Goal: Find specific page/section: Find specific page/section

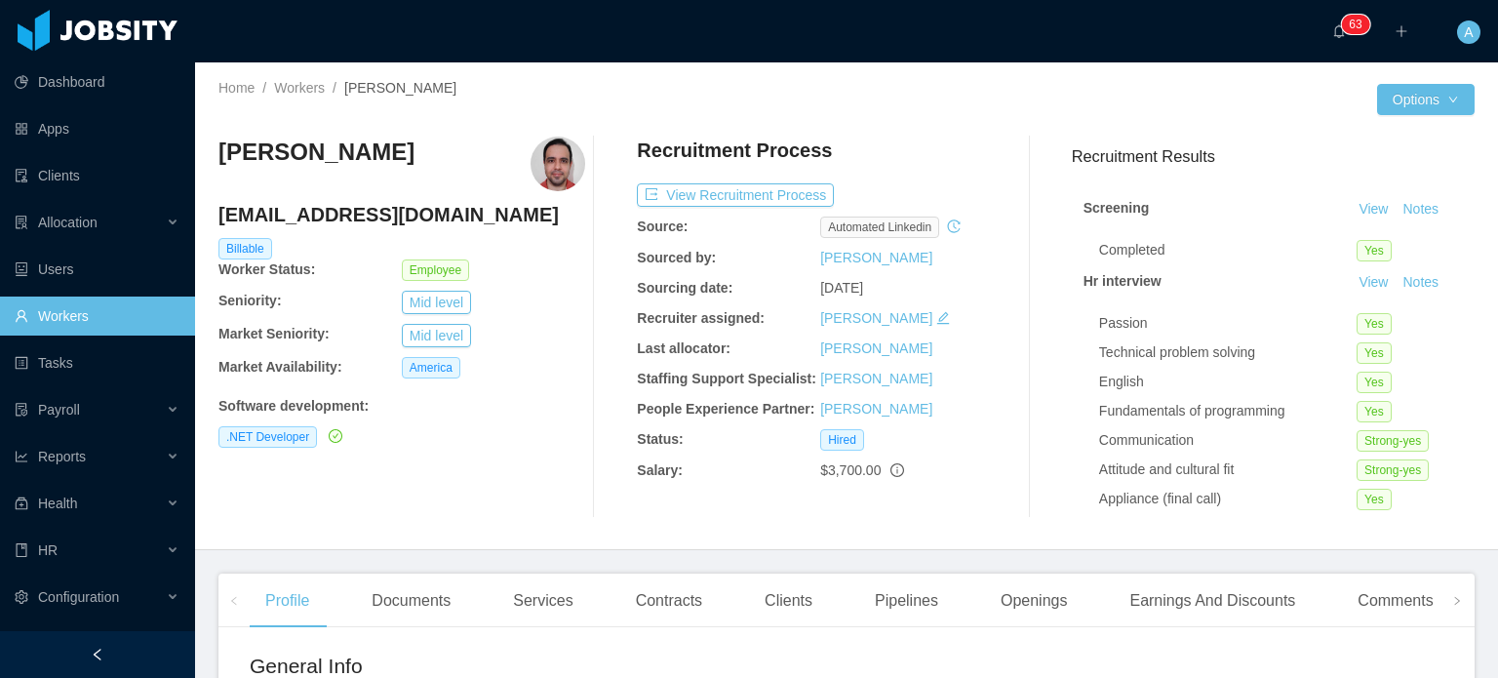
click at [57, 314] on link "Workers" at bounding box center [97, 316] width 165 height 39
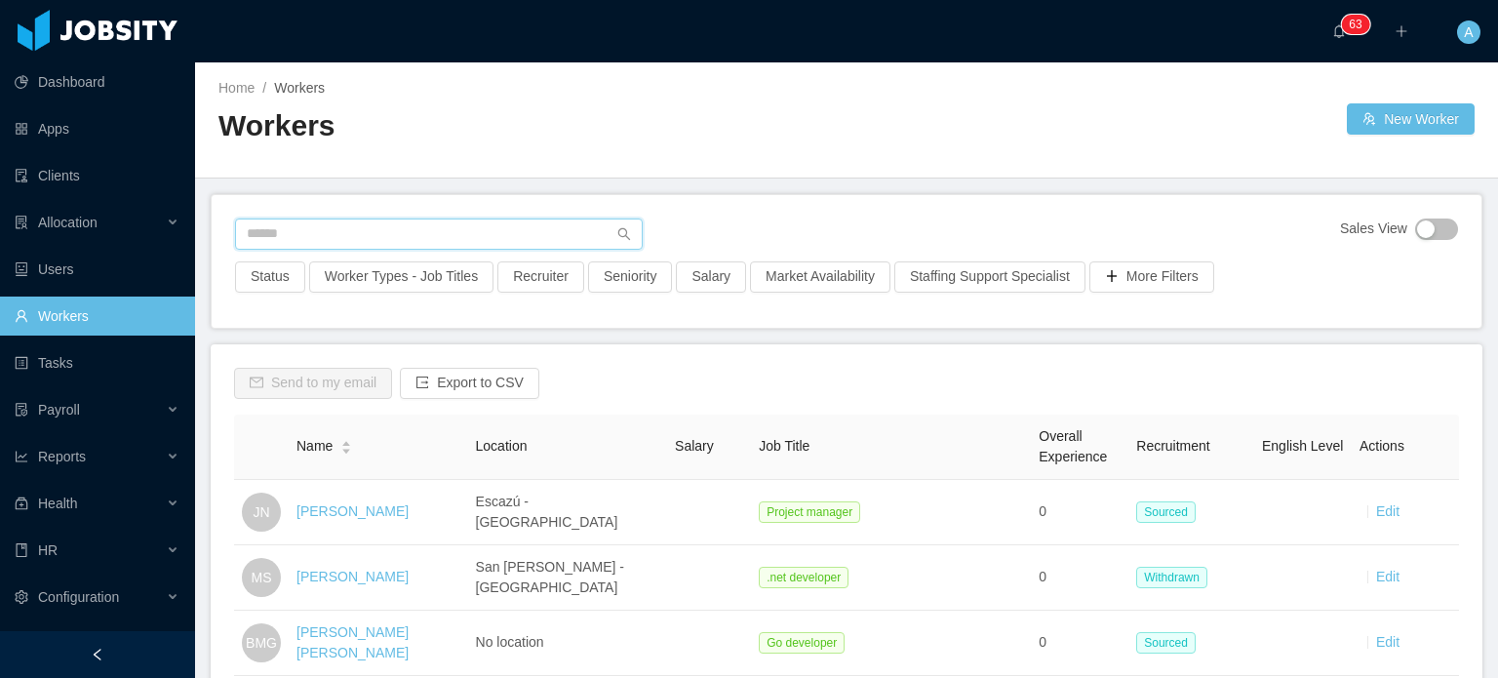
click at [345, 228] on input "text" at bounding box center [439, 234] width 408 height 31
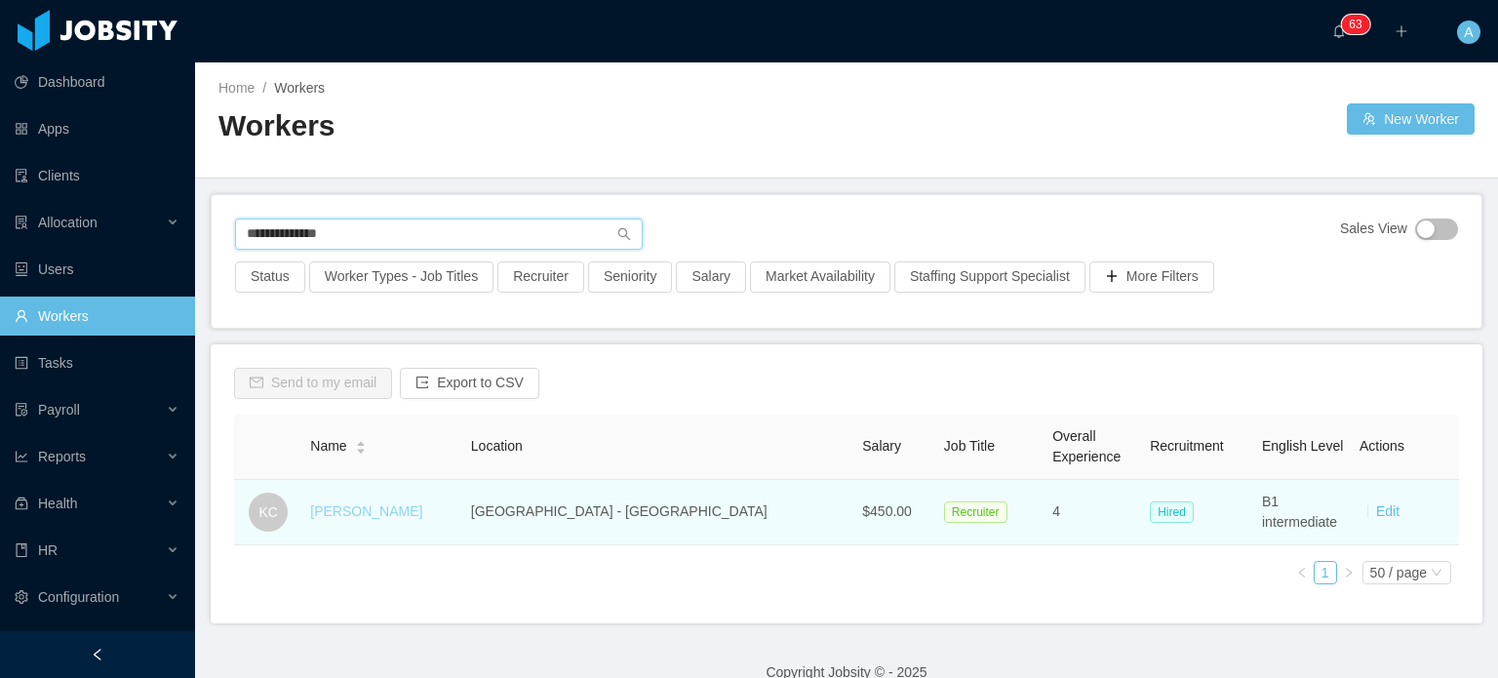
type input "**********"
click at [378, 515] on link "[PERSON_NAME]" at bounding box center [366, 511] width 112 height 16
